Goal: Check status: Check status

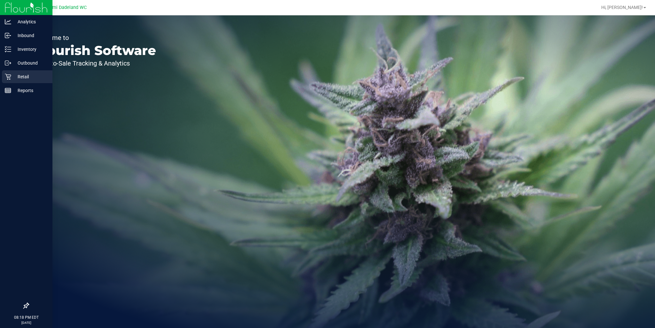
click at [10, 78] on icon at bounding box center [8, 77] width 6 height 6
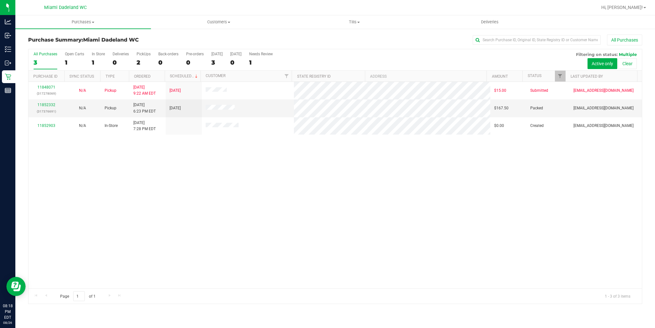
click at [332, 275] on div "11848071 (317278069) N/A Pickup [DATE] 9:22 AM EDT 8/26/2025 $15.00 Submitted […" at bounding box center [334, 185] width 613 height 206
click at [41, 105] on link "11852332" at bounding box center [46, 105] width 18 height 4
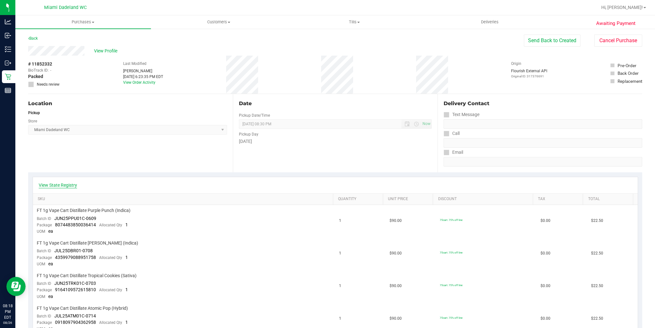
click at [46, 184] on link "View State Registry" at bounding box center [58, 185] width 38 height 6
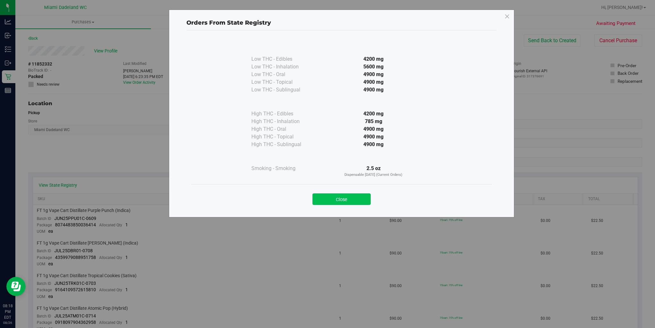
click at [324, 204] on button "Close" at bounding box center [341, 199] width 58 height 12
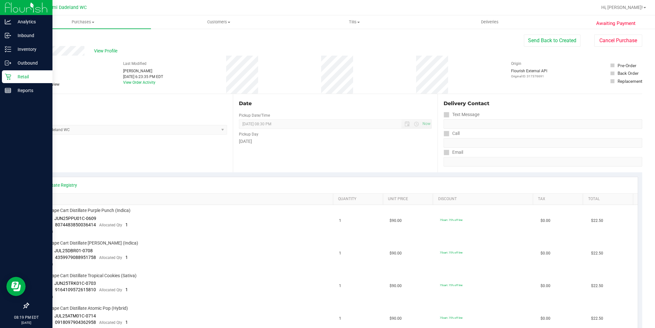
click at [21, 80] on div "Retail" at bounding box center [27, 76] width 51 height 13
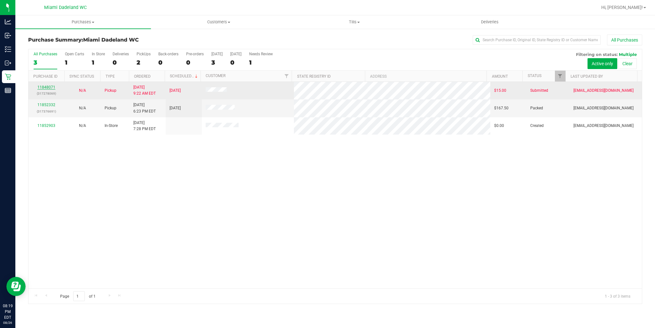
click at [45, 88] on link "11848071" at bounding box center [46, 87] width 18 height 4
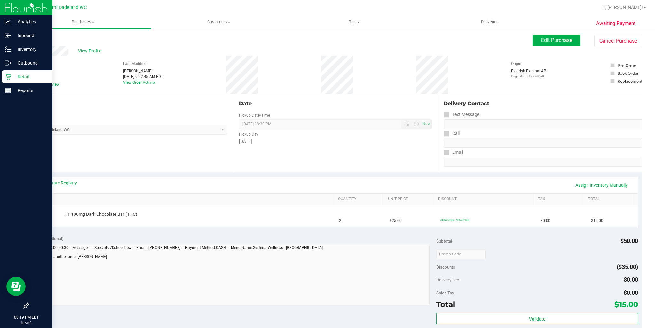
click at [24, 80] on p "Retail" at bounding box center [30, 77] width 38 height 8
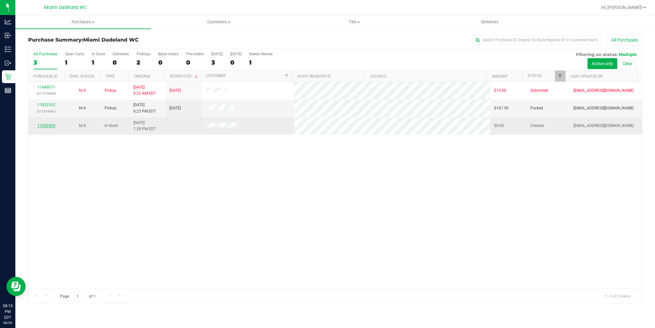
click at [42, 124] on link "11852903" at bounding box center [46, 125] width 18 height 4
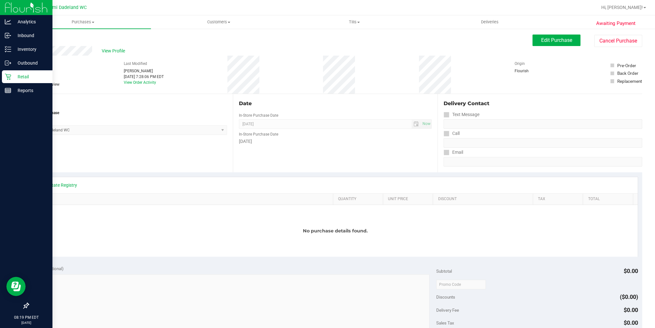
click at [18, 70] on div "Retail" at bounding box center [27, 76] width 51 height 13
